Goal: Find specific page/section: Find specific page/section

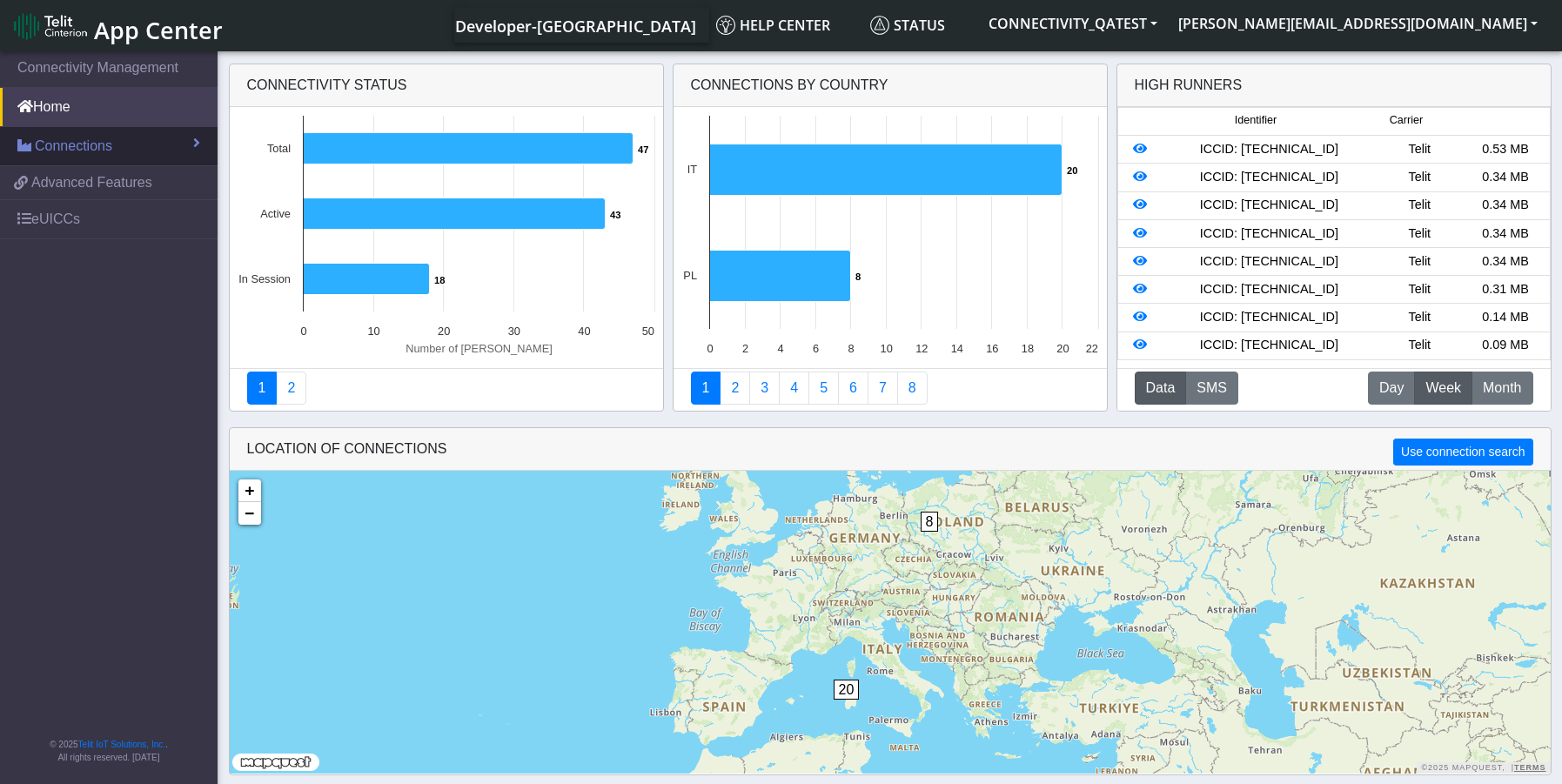
click at [114, 147] on link "Connections" at bounding box center [109, 146] width 218 height 38
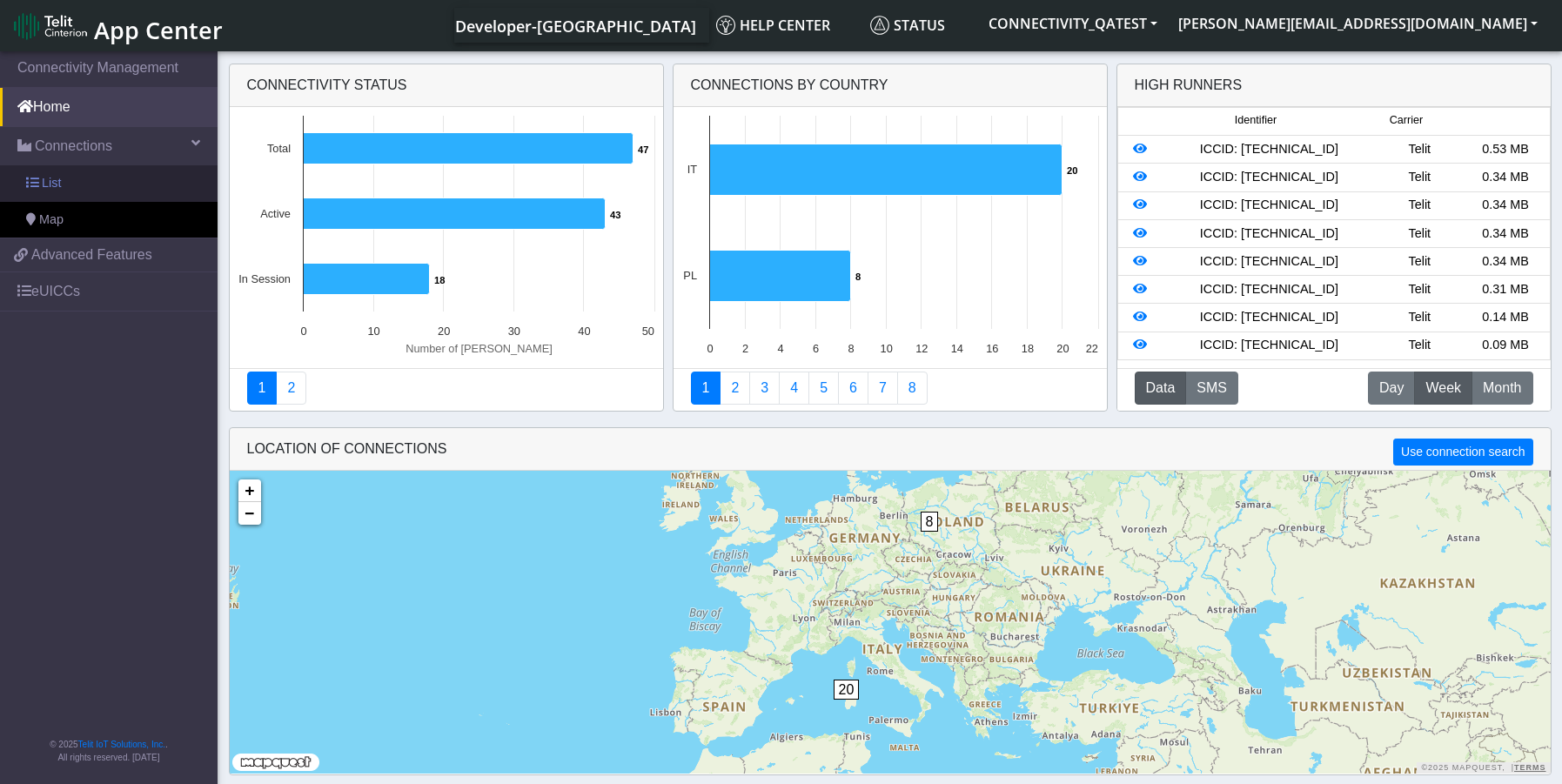
click at [64, 194] on link "List" at bounding box center [109, 183] width 218 height 36
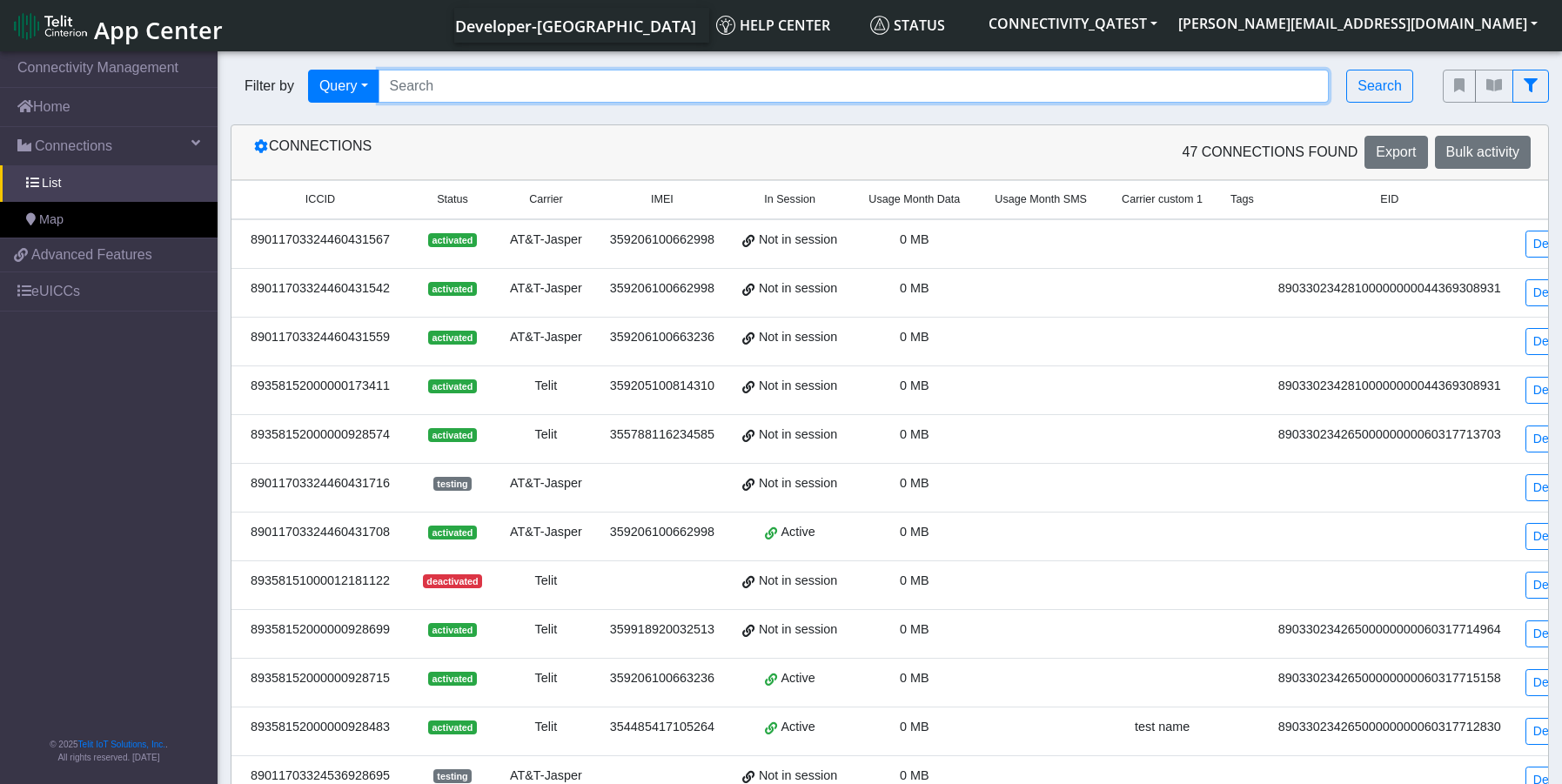
click at [412, 86] on input "Search..." at bounding box center [854, 85] width 952 height 33
paste input "89358152000003997097"
type input "89358152000003997097"
